Goal: Task Accomplishment & Management: Complete application form

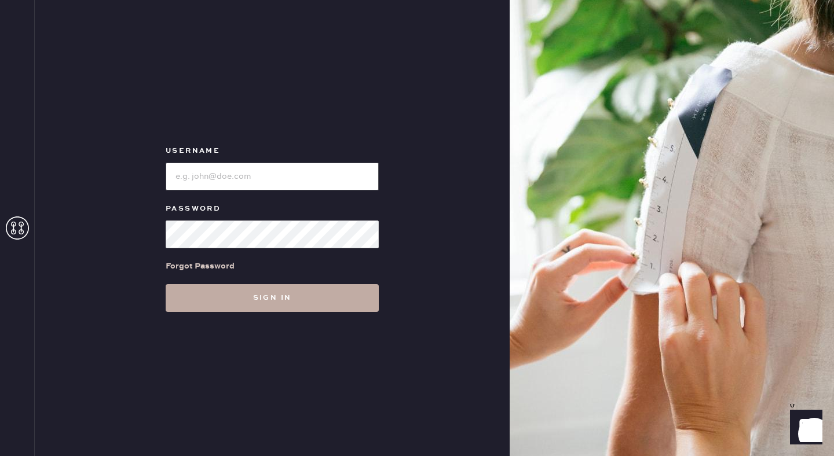
type input "reformationseattle"
click at [266, 301] on button "Sign in" at bounding box center [272, 298] width 213 height 28
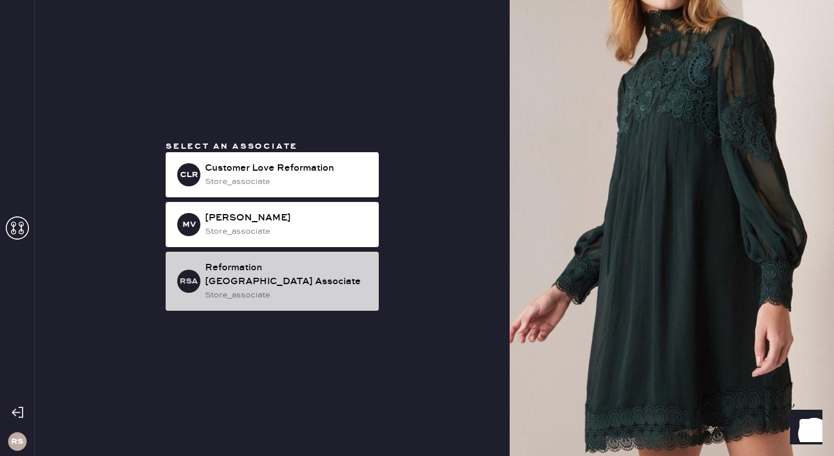
click at [310, 279] on div "Reformation [GEOGRAPHIC_DATA] Associate" at bounding box center [287, 275] width 164 height 28
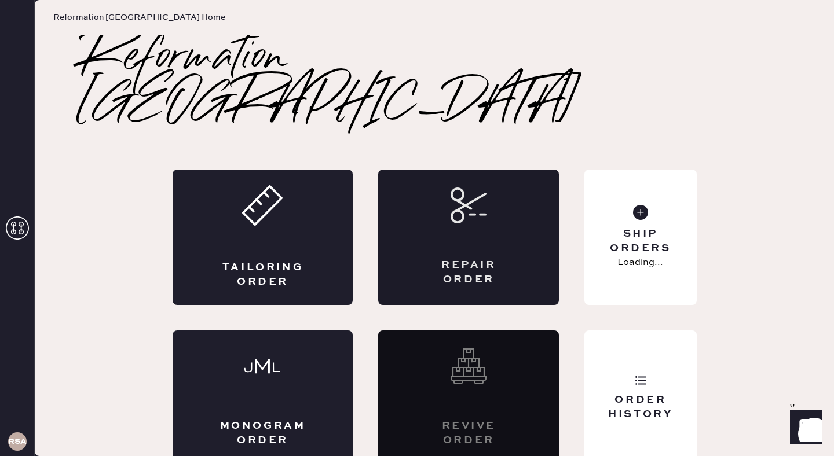
click at [495, 190] on div "Repair Order" at bounding box center [468, 238] width 181 height 136
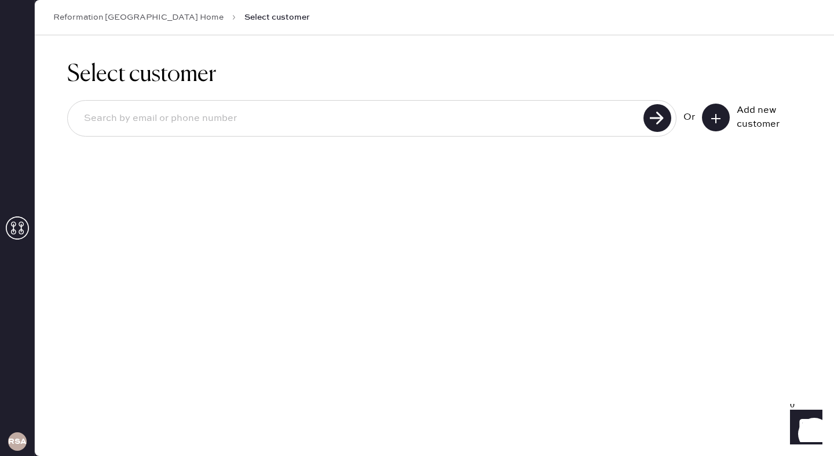
click at [244, 122] on input at bounding box center [357, 118] width 565 height 27
drag, startPoint x: 220, startPoint y: 115, endPoint x: 48, endPoint y: 111, distance: 172.1
click at [48, 111] on div "Select customer [EMAIL_ADDRESS][DOMAIN_NAME] Or Add new customer" at bounding box center [434, 105] width 799 height 141
type input "[EMAIL_ADDRESS][DOMAIN_NAME]"
click at [717, 119] on icon at bounding box center [716, 119] width 12 height 12
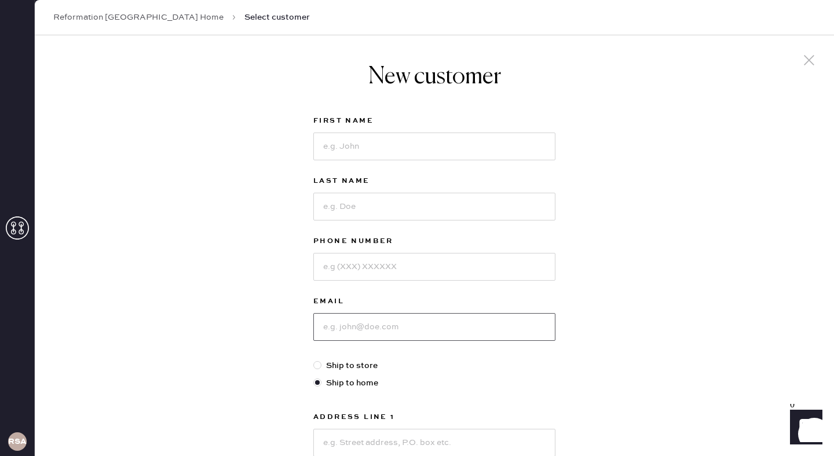
click at [362, 331] on input at bounding box center [434, 327] width 242 height 28
paste input "[EMAIL_ADDRESS][DOMAIN_NAME]"
type input "[EMAIL_ADDRESS][DOMAIN_NAME]"
click at [363, 148] on input at bounding box center [434, 147] width 242 height 28
type input "F"
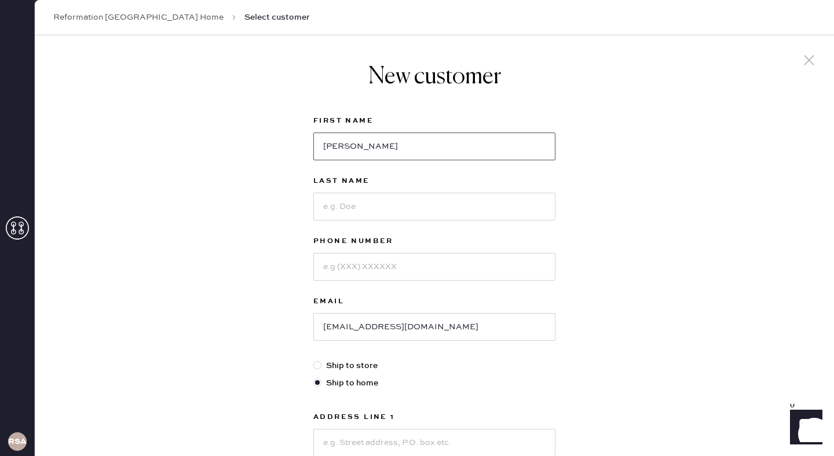
type input "[PERSON_NAME]"
click at [388, 202] on input at bounding box center [434, 207] width 242 height 28
type input "[PERSON_NAME]"
click at [404, 268] on input at bounding box center [434, 267] width 242 height 28
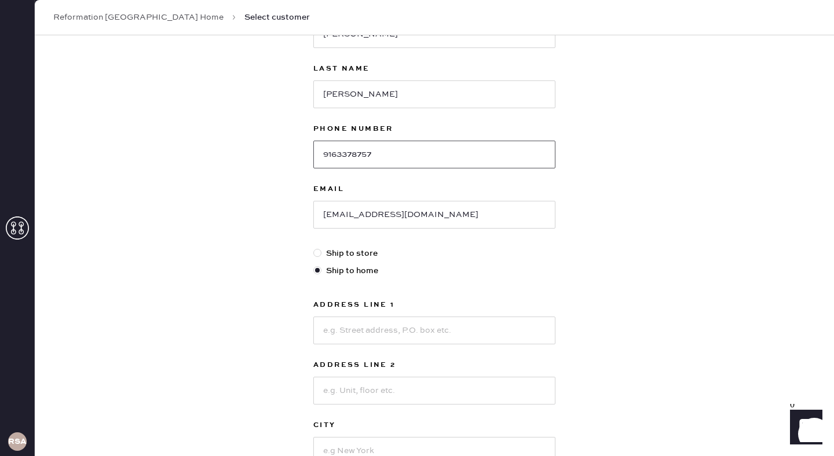
scroll to position [113, 0]
type input "9163378757"
click at [316, 251] on div at bounding box center [317, 252] width 8 height 8
click at [314, 247] on input "Ship to store" at bounding box center [313, 247] width 1 height 1
radio input "true"
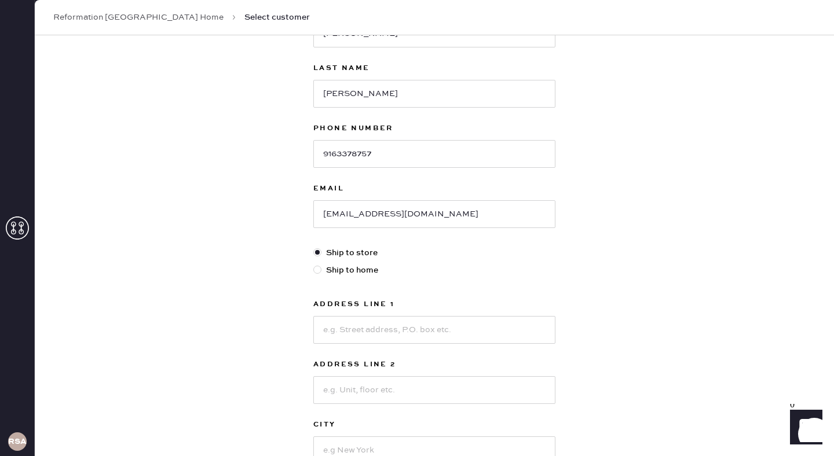
scroll to position [49, 0]
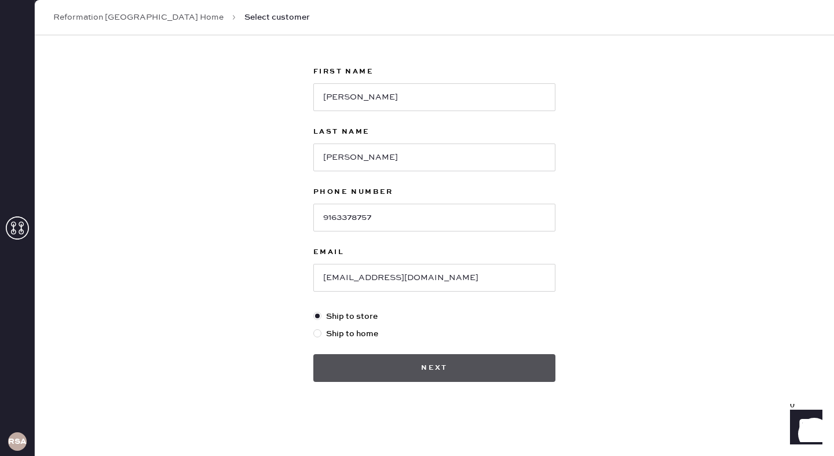
click at [464, 367] on button "Next" at bounding box center [434, 368] width 242 height 28
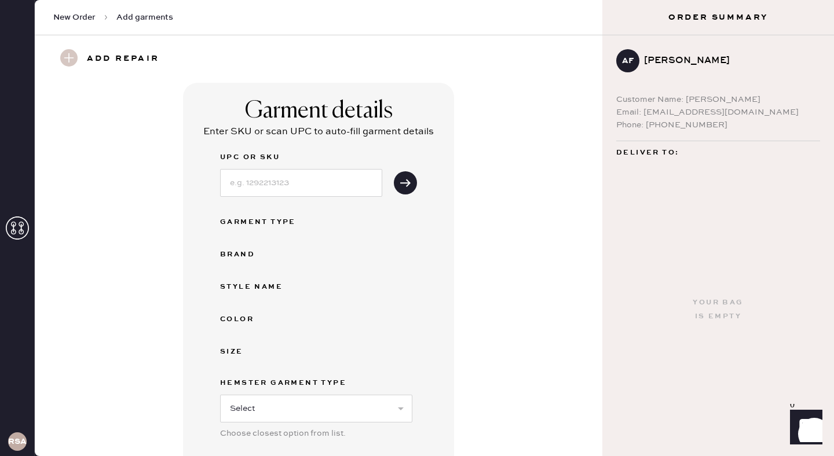
click at [70, 60] on use at bounding box center [68, 57] width 17 height 17
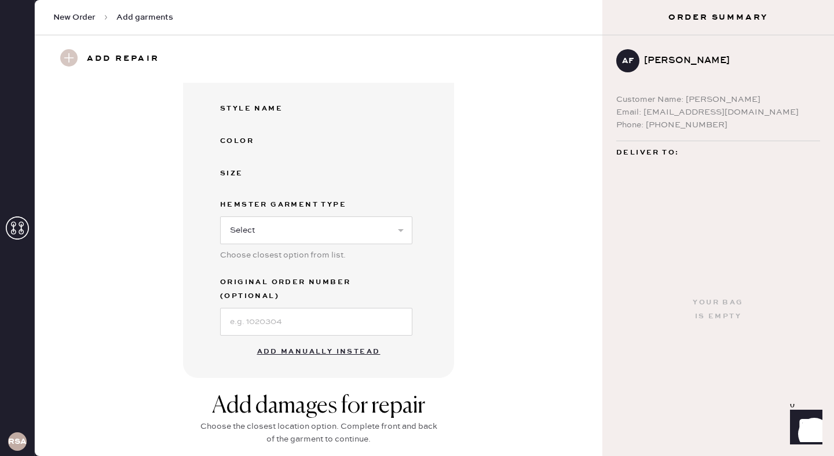
scroll to position [180, 0]
click at [328, 339] on button "Add manually instead" at bounding box center [318, 350] width 137 height 23
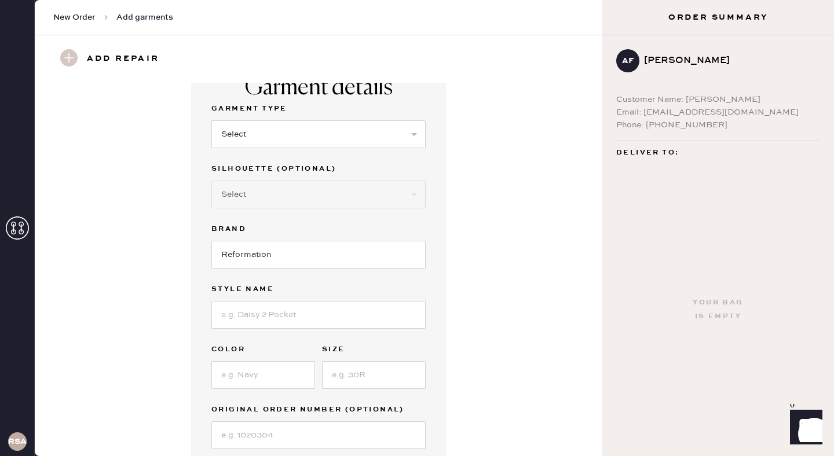
scroll to position [21, 0]
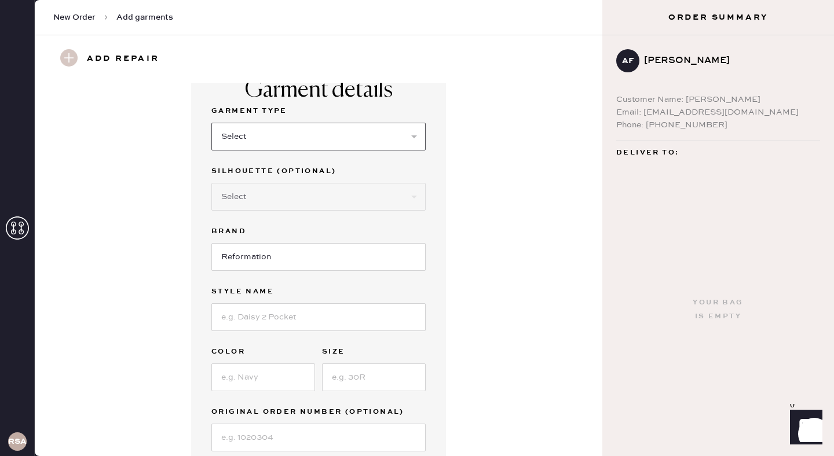
click at [293, 138] on select "Select Basic Skirt Jeans Leggings Pants Shorts Basic Sleeved Dress Basic Sleeve…" at bounding box center [318, 137] width 214 height 28
select select "6"
click at [211, 123] on select "Select Basic Skirt Jeans Leggings Pants Shorts Basic Sleeved Dress Basic Sleeve…" at bounding box center [318, 137] width 214 height 28
click at [292, 193] on select "Select Maxi Dress Midi Dress Mini Dress Other" at bounding box center [318, 197] width 214 height 28
select select "39"
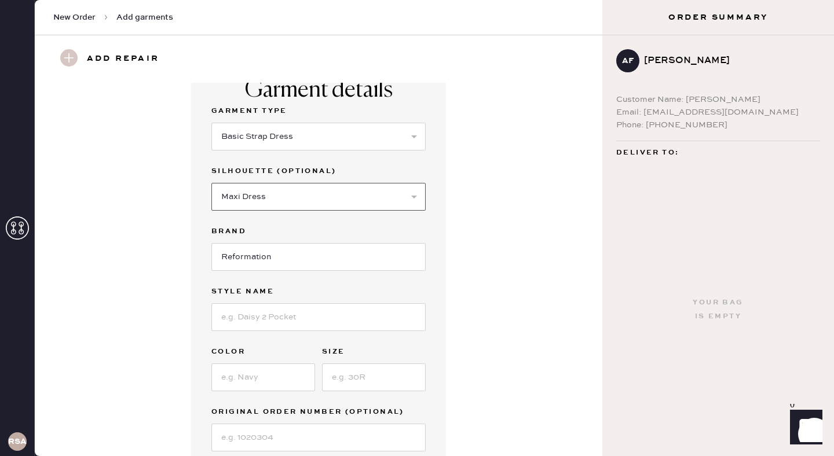
click at [211, 183] on select "Select Maxi Dress Midi Dress Mini Dress Other" at bounding box center [318, 197] width 214 height 28
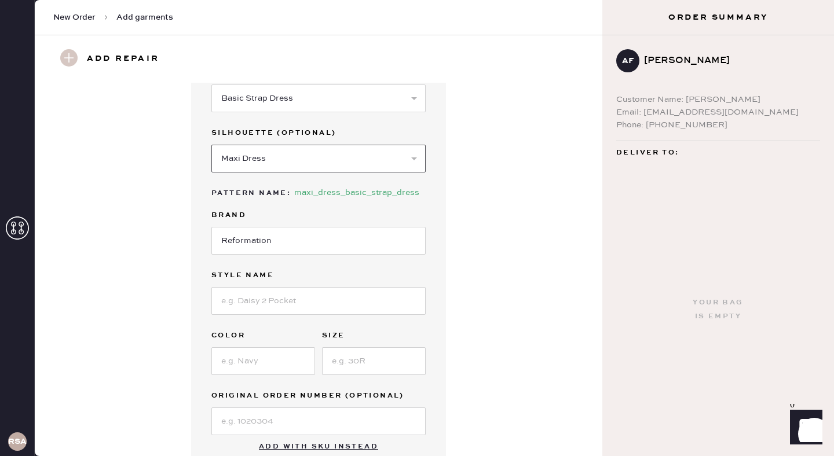
scroll to position [79, 0]
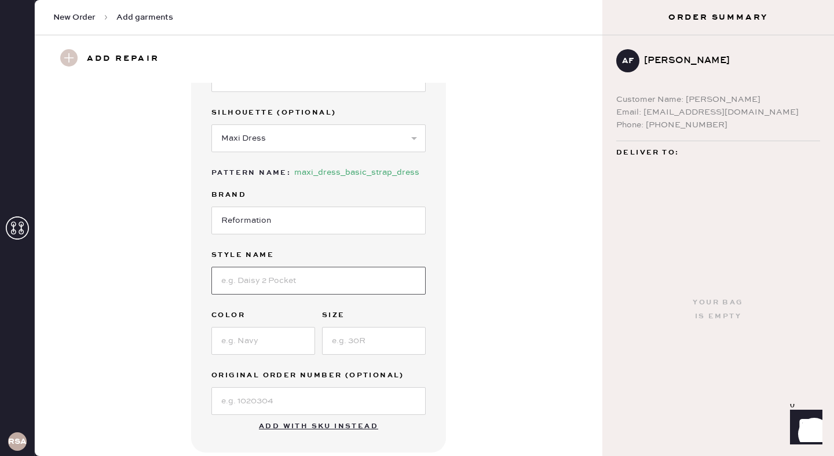
click at [298, 277] on input at bounding box center [318, 281] width 214 height 28
type input "[PERSON_NAME] Dress"
click at [273, 335] on input at bounding box center [263, 341] width 104 height 28
type input "Leaf"
click at [357, 348] on input at bounding box center [374, 341] width 104 height 28
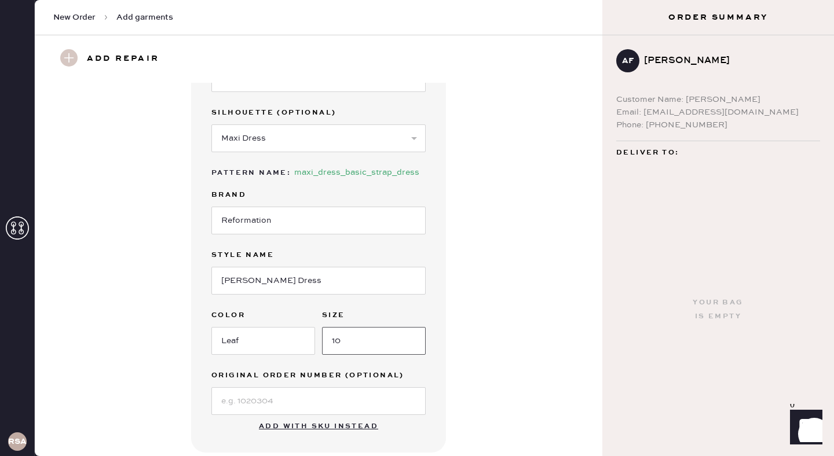
type input "10"
click at [445, 328] on div "Garment details Garment Type Select Basic Skirt Jeans Leggings Pants Shorts Bas…" at bounding box center [318, 227] width 255 height 449
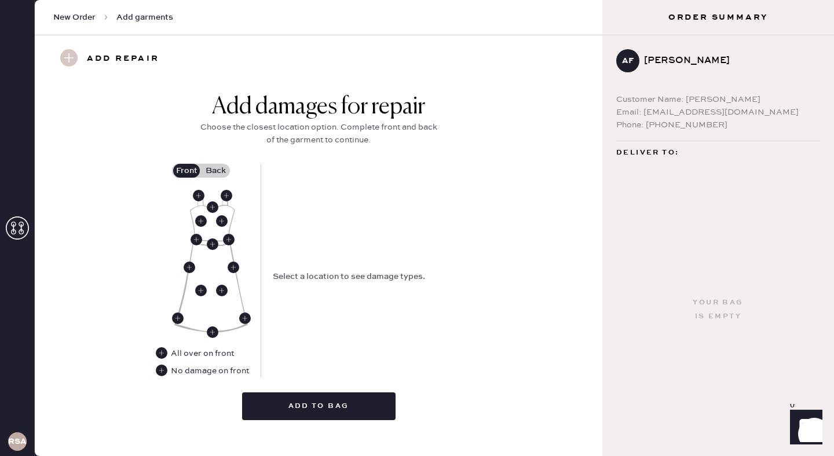
scroll to position [468, 0]
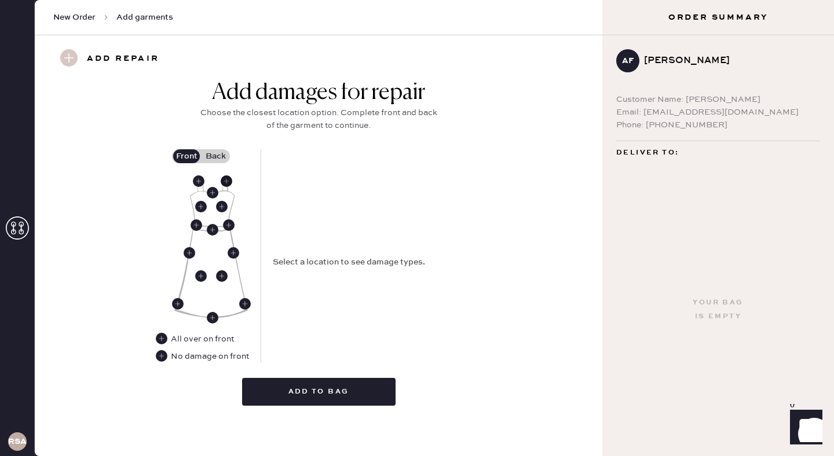
click at [228, 182] on use at bounding box center [227, 181] width 12 height 12
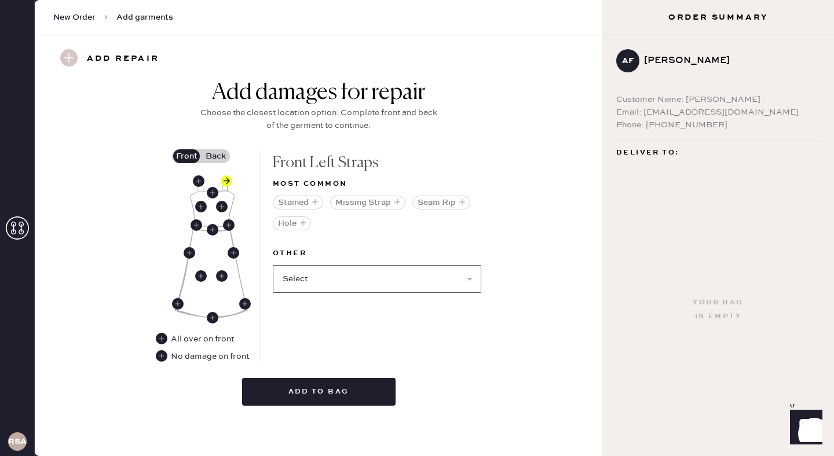
click at [466, 284] on select "Select Broken / Ripped Hem Broken Beads Broken Belt Loop Broken Button Broken C…" at bounding box center [377, 279] width 208 height 28
select select "1668"
click at [273, 265] on select "Select Broken / Ripped Hem Broken Beads Broken Belt Loop Broken Button Broken C…" at bounding box center [377, 279] width 208 height 28
select select
click at [223, 155] on label "Back" at bounding box center [215, 156] width 29 height 14
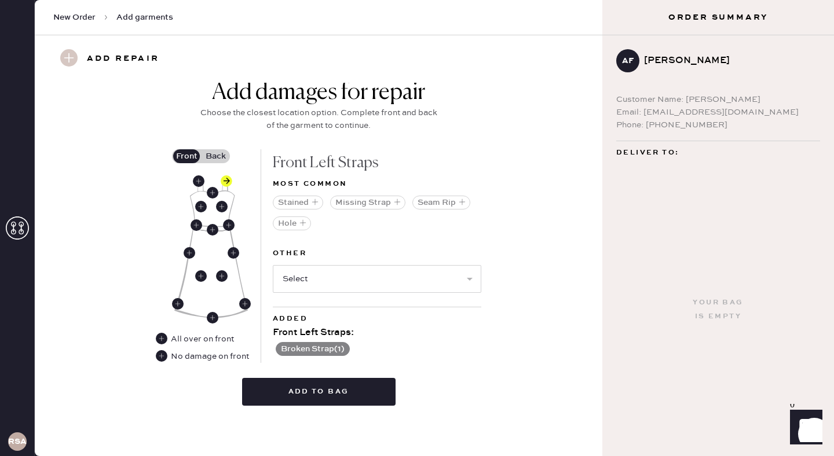
click at [215, 156] on input "Back" at bounding box center [215, 156] width 0 height 0
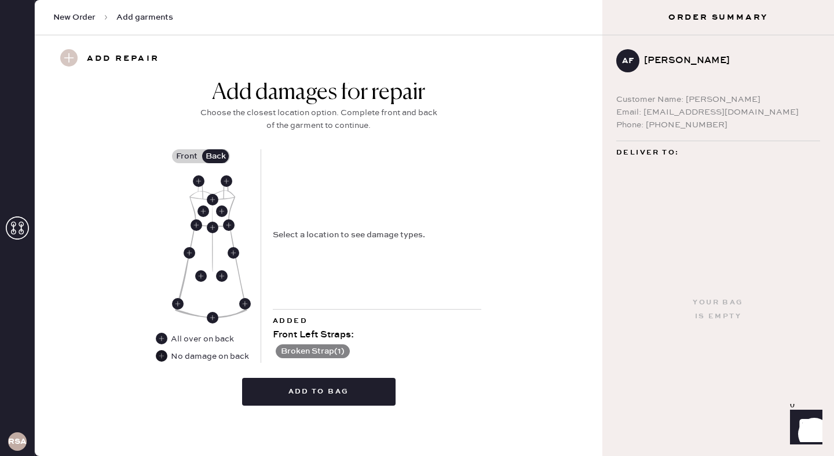
click at [163, 356] on use at bounding box center [162, 356] width 12 height 12
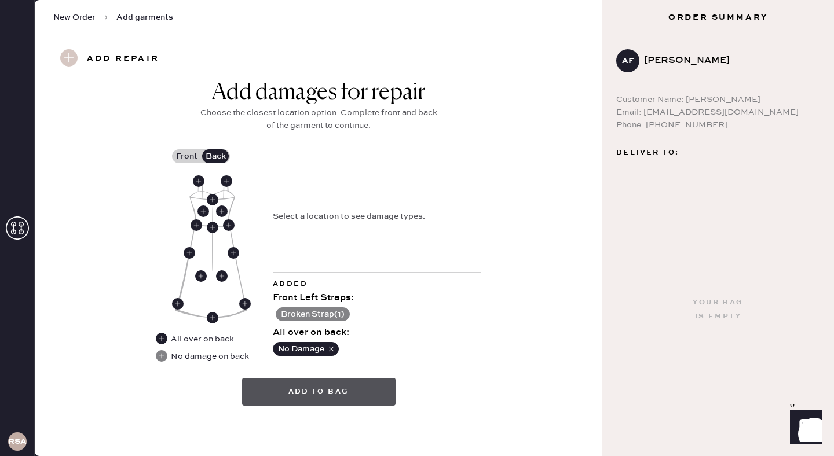
click at [329, 392] on button "Add to bag" at bounding box center [318, 392] width 153 height 28
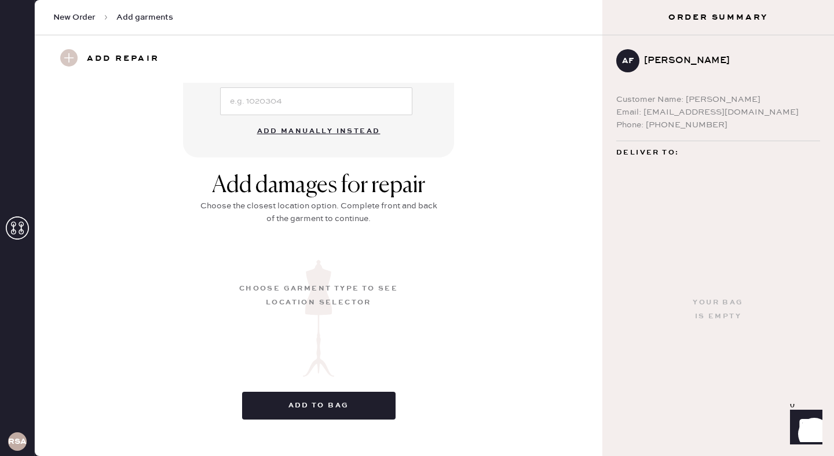
scroll to position [114, 0]
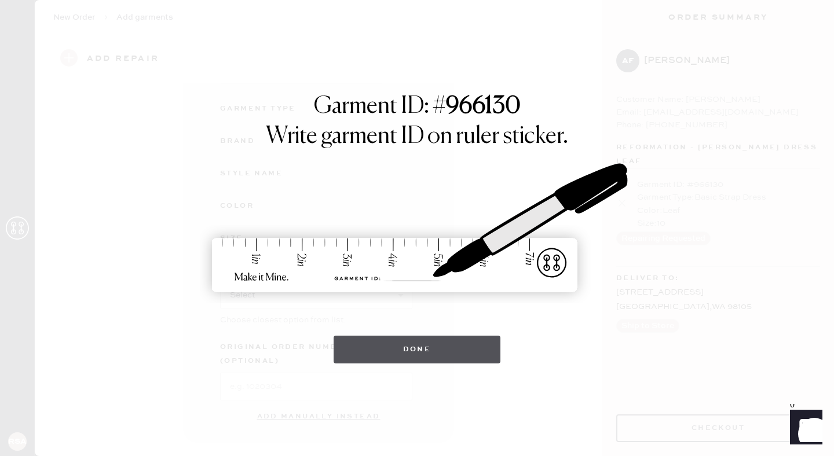
click at [420, 353] on button "Done" at bounding box center [417, 350] width 167 height 28
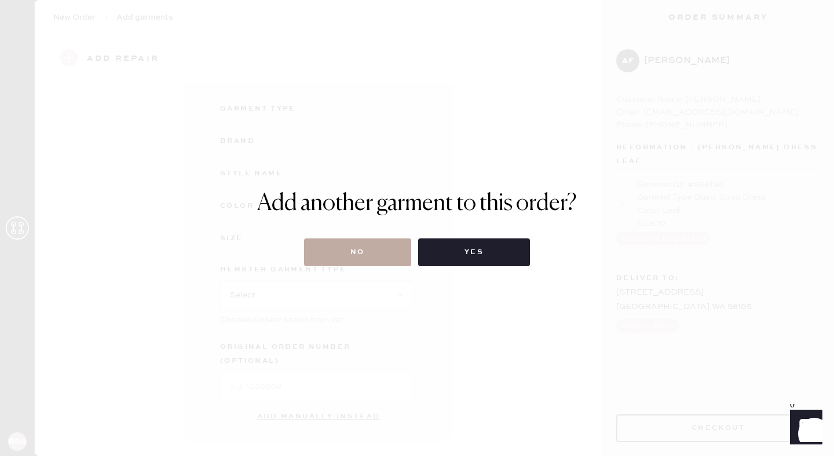
click at [341, 252] on button "No" at bounding box center [357, 253] width 107 height 28
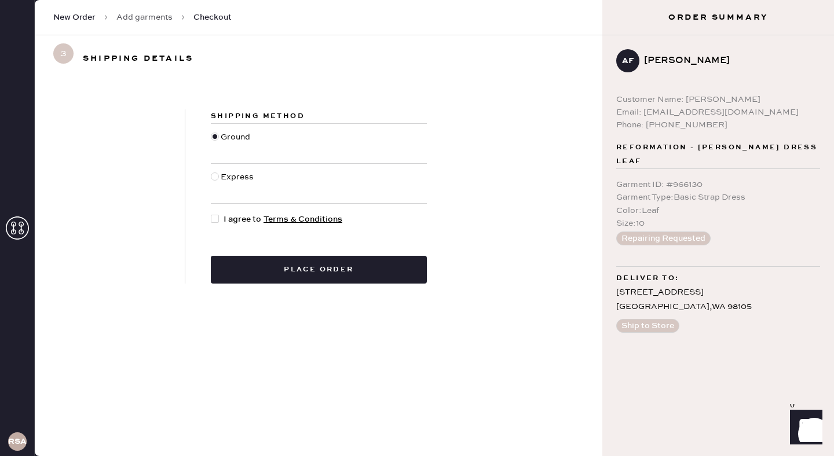
click at [213, 217] on div at bounding box center [215, 219] width 8 height 8
click at [211, 214] on input "I agree to Terms & Conditions" at bounding box center [211, 213] width 1 height 1
checkbox input "true"
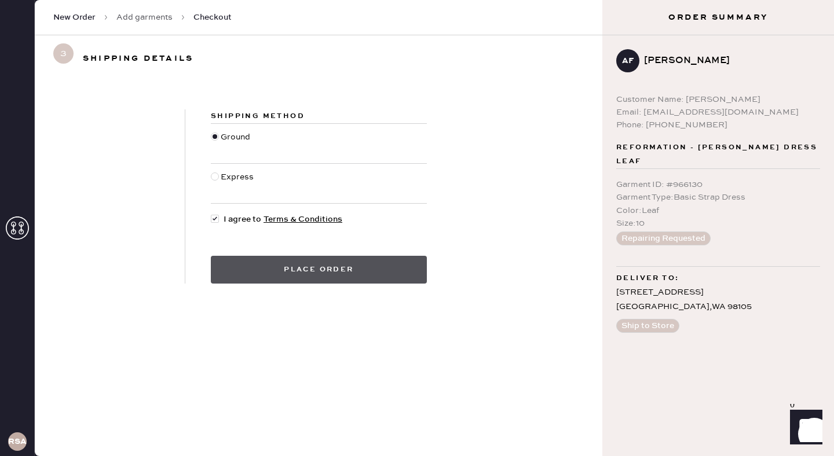
click at [320, 275] on button "Place order" at bounding box center [319, 270] width 216 height 28
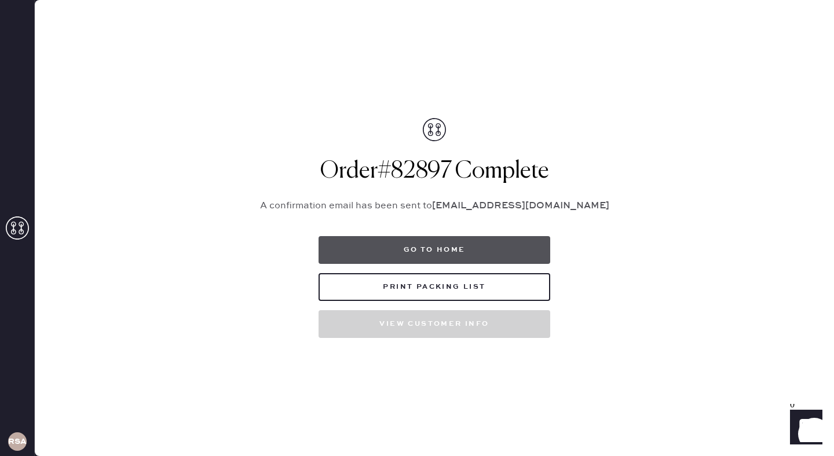
click at [437, 254] on button "Go to home" at bounding box center [435, 250] width 232 height 28
